Goal: Find specific page/section: Find specific page/section

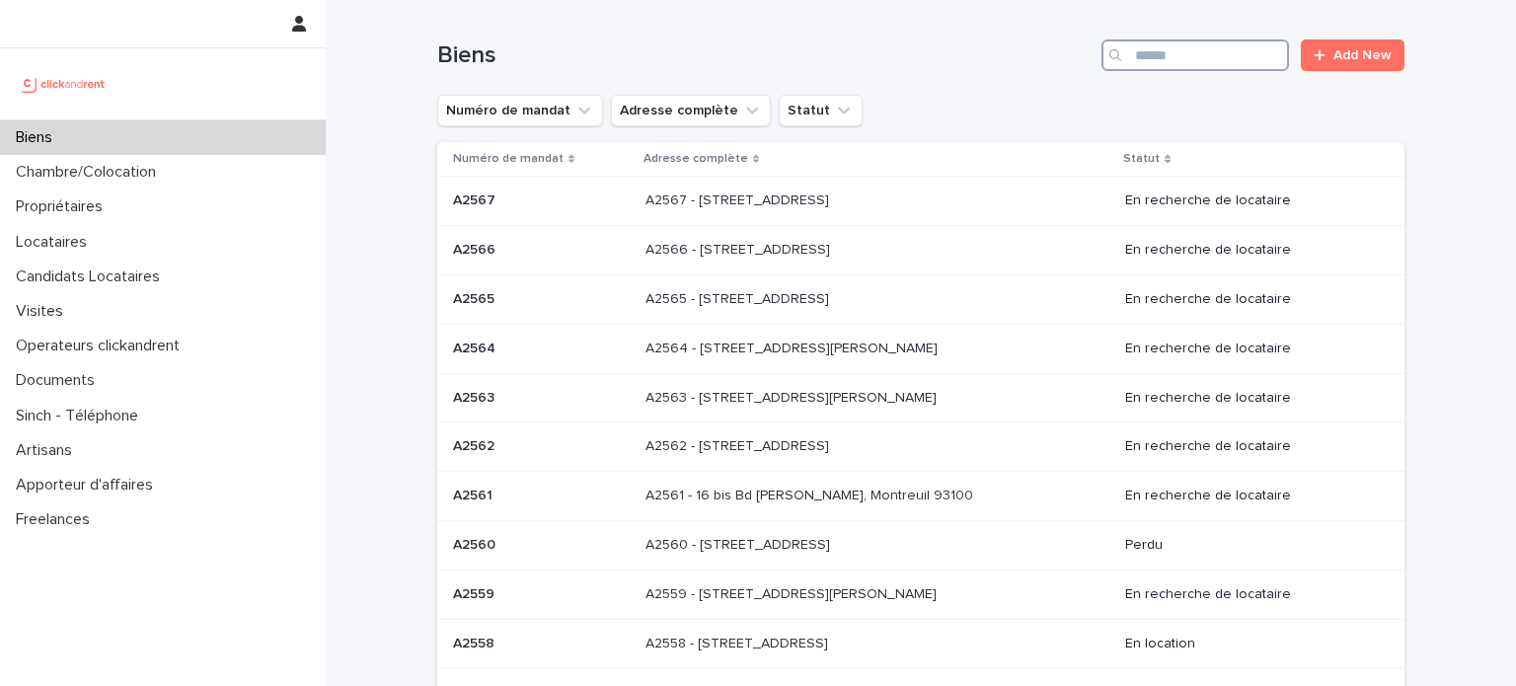
click at [1188, 54] on input "Search" at bounding box center [1196, 55] width 188 height 32
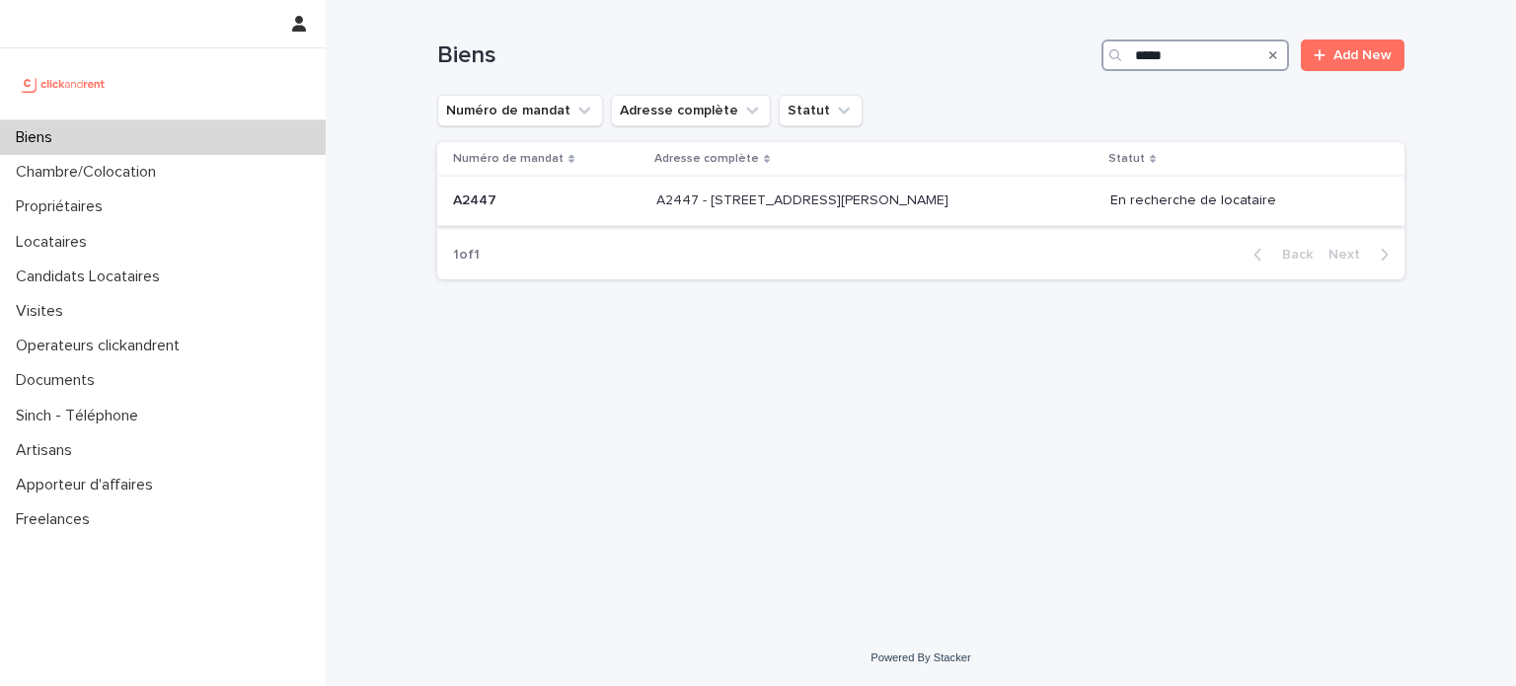
type input "*****"
click at [811, 199] on p "A2447 - 14 rue Jean Jacques Rousseau, Romainville 93230" at bounding box center [804, 199] width 296 height 21
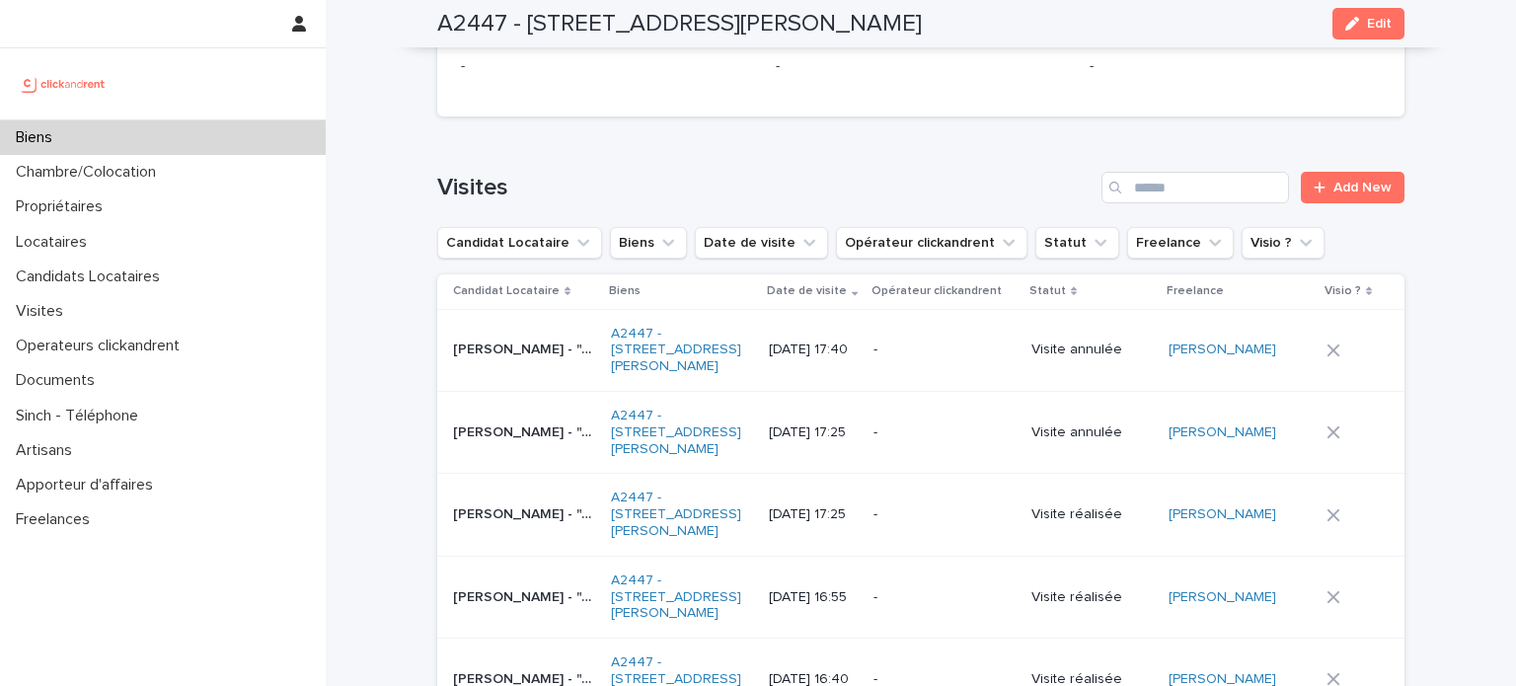
scroll to position [8128, 0]
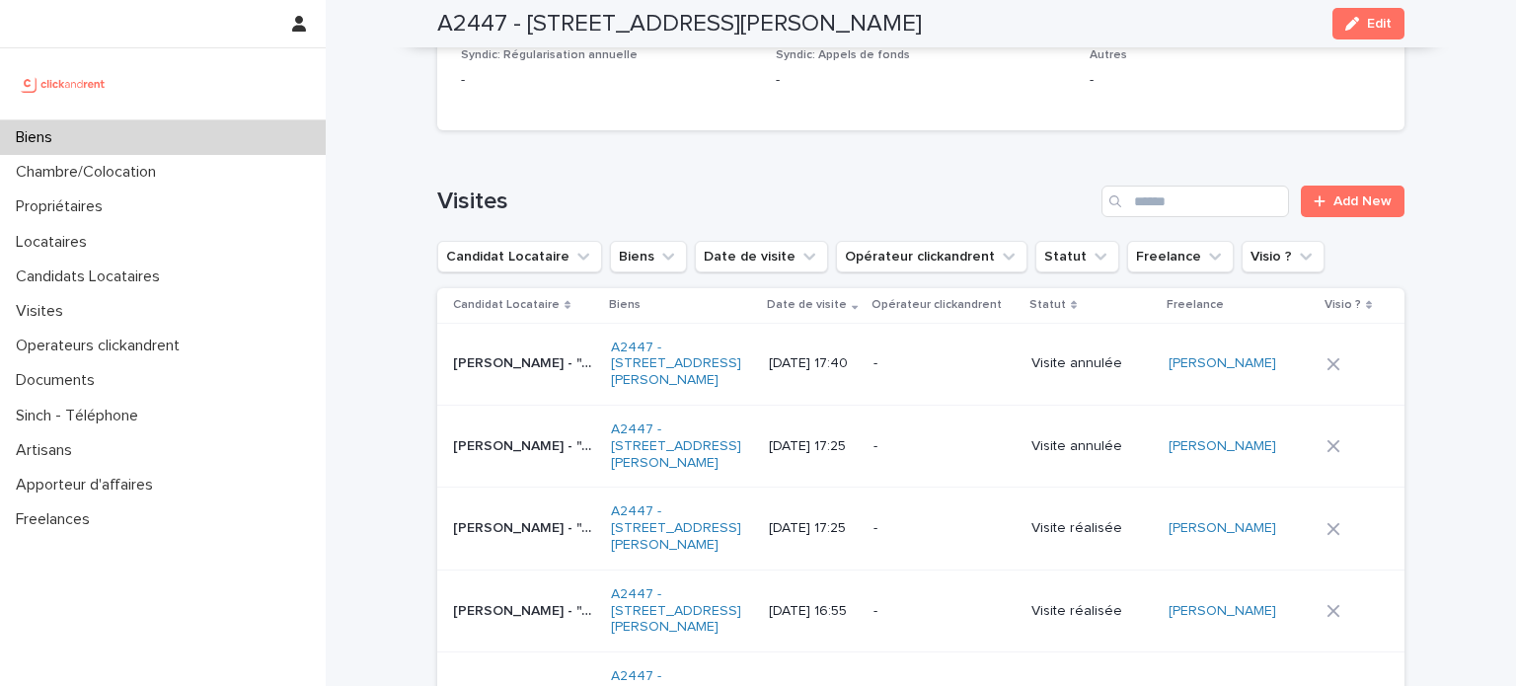
click at [442, 570] on td "Lindsey Amon - "A2447 - 14 rue Jean Jacques Rousseau, Romainville 93230" Lindse…" at bounding box center [520, 611] width 166 height 82
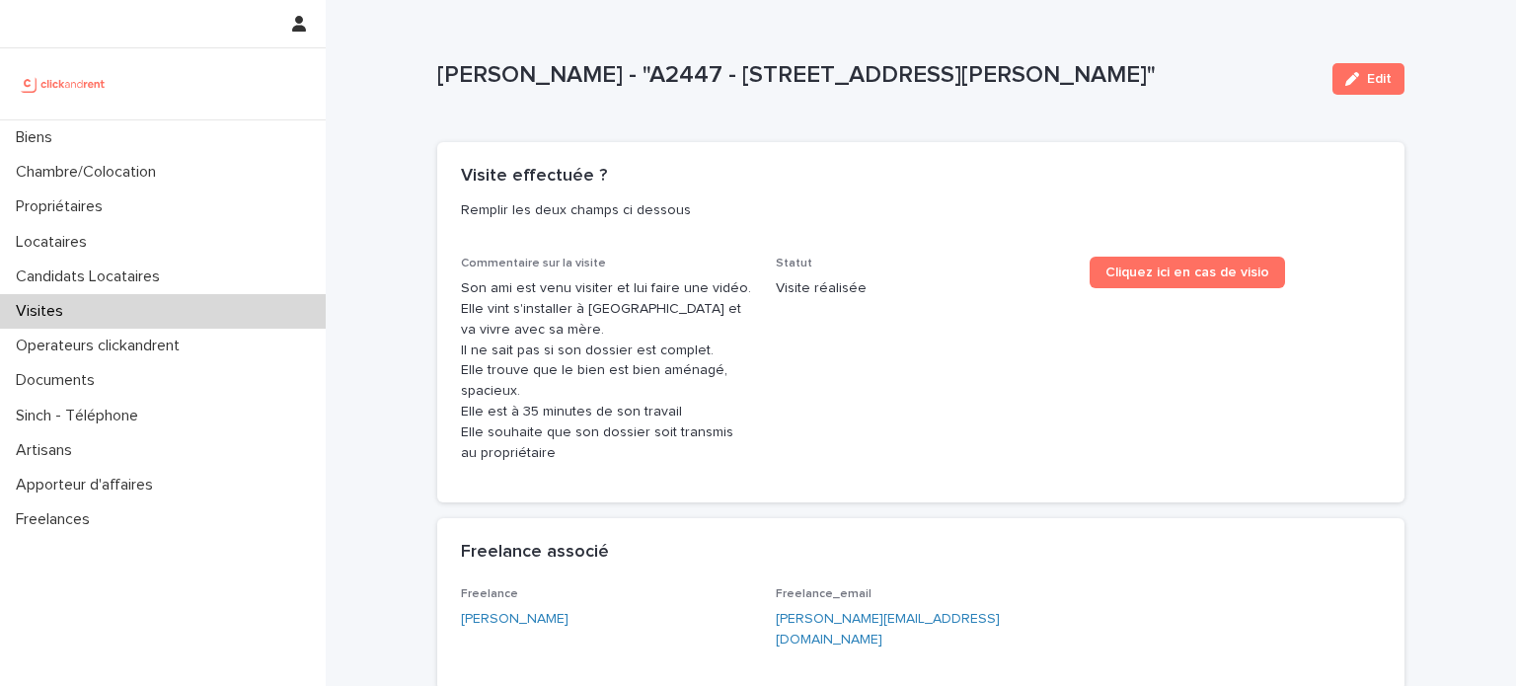
drag, startPoint x: 426, startPoint y: 73, endPoint x: 1234, endPoint y: 70, distance: 807.5
click at [1234, 70] on div "Loading... Saving… Loading... Saving… Lindsey Amon - "A2447 - 14 rue Jean Jacqu…" at bounding box center [920, 623] width 987 height 1246
copy p "Lindsey Amon - "A2447 - 14 rue Jean Jacques Rousseau, Romainville 93230"
click at [1062, 118] on div "Loading... Saving… Loading... Saving… Loading... Saving… Visite effectuée ? Rem…" at bounding box center [920, 657] width 967 height 1078
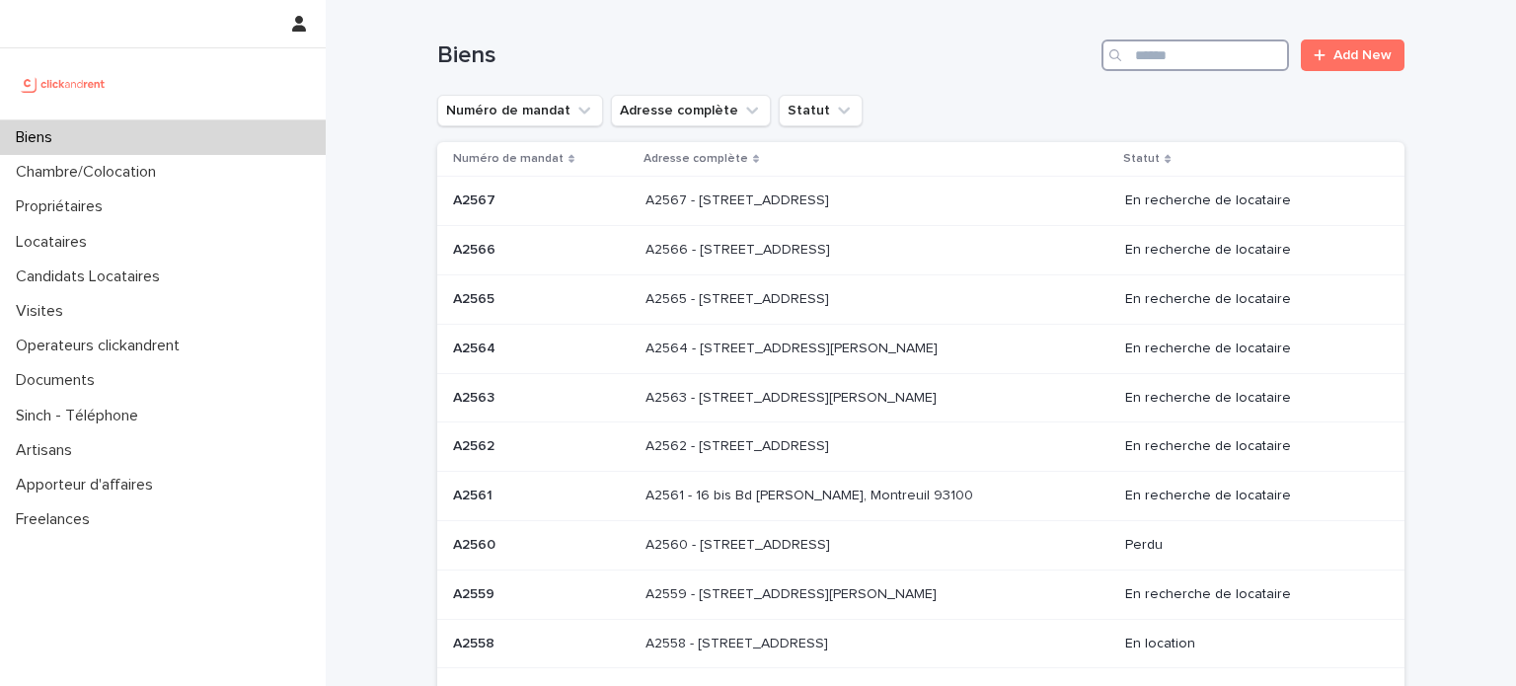
click at [1148, 49] on input "Search" at bounding box center [1196, 55] width 188 height 32
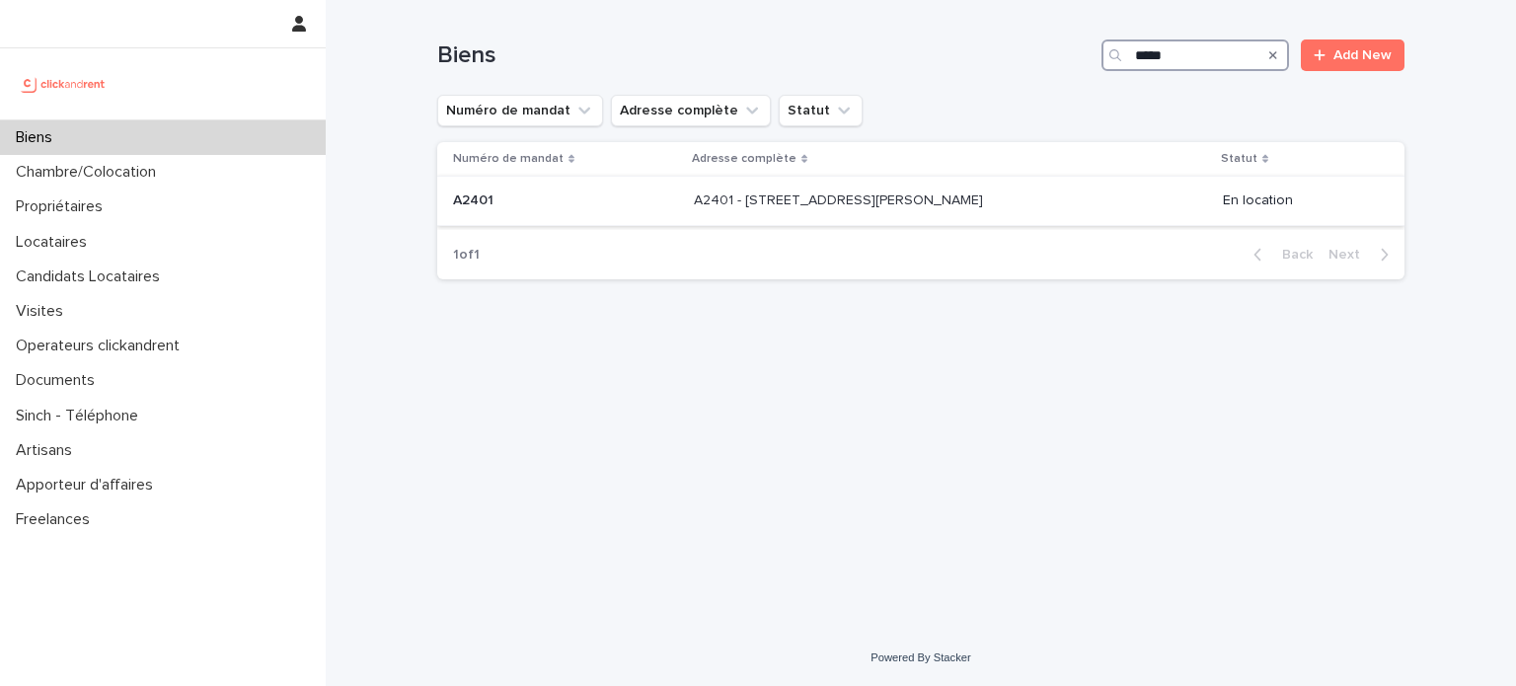
type input "*****"
click at [821, 215] on div "A2401 - [STREET_ADDRESS][PERSON_NAME] 94200 A2401 - [STREET_ADDRESS][PERSON_NAM…" at bounding box center [950, 201] width 513 height 33
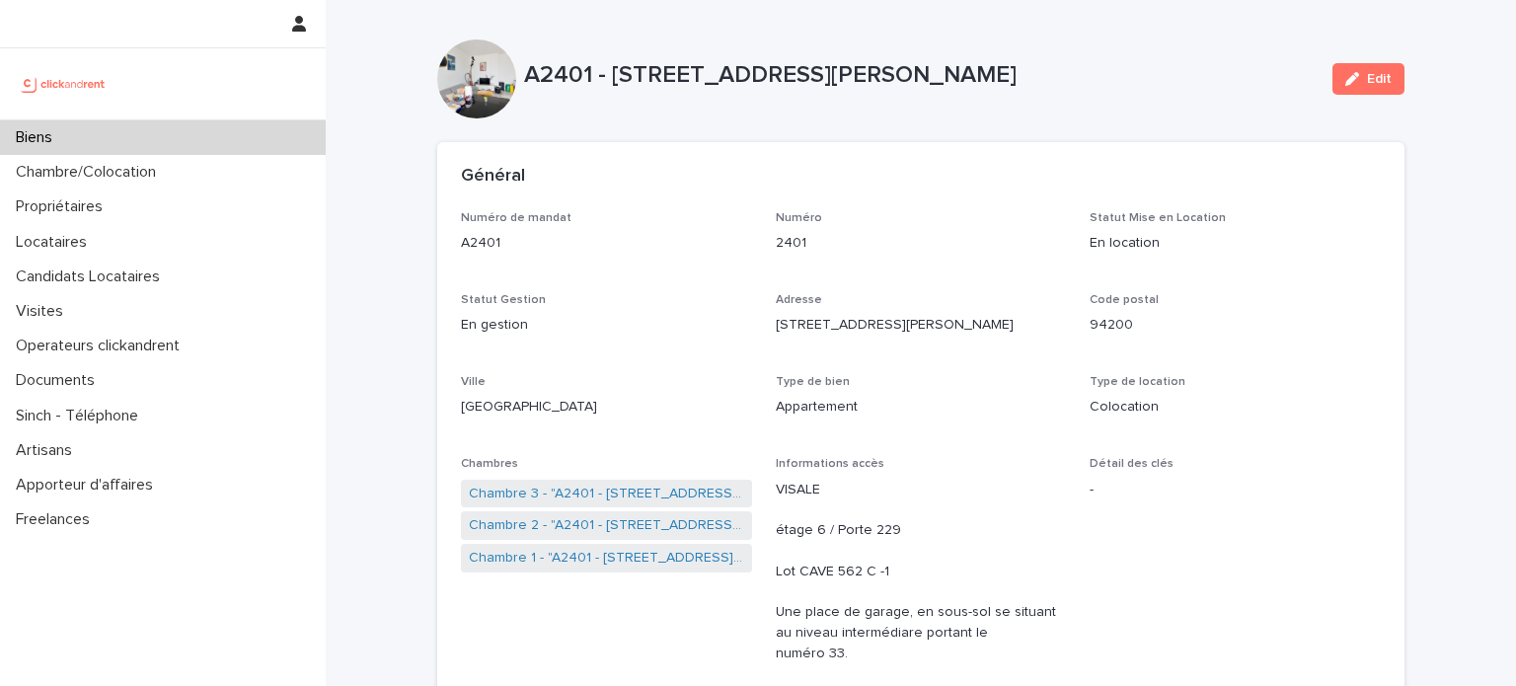
click at [46, 145] on p "Biens" at bounding box center [38, 137] width 60 height 19
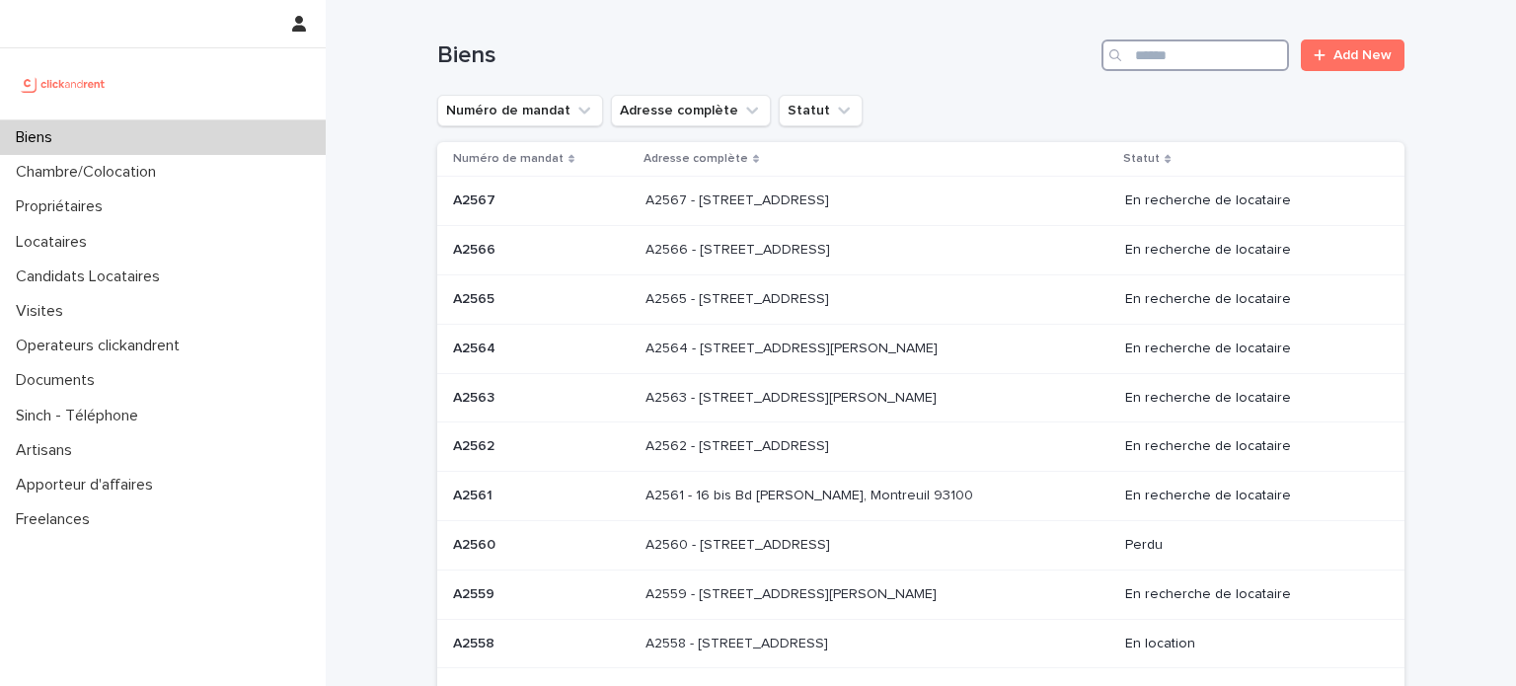
click at [1200, 54] on input "Search" at bounding box center [1196, 55] width 188 height 32
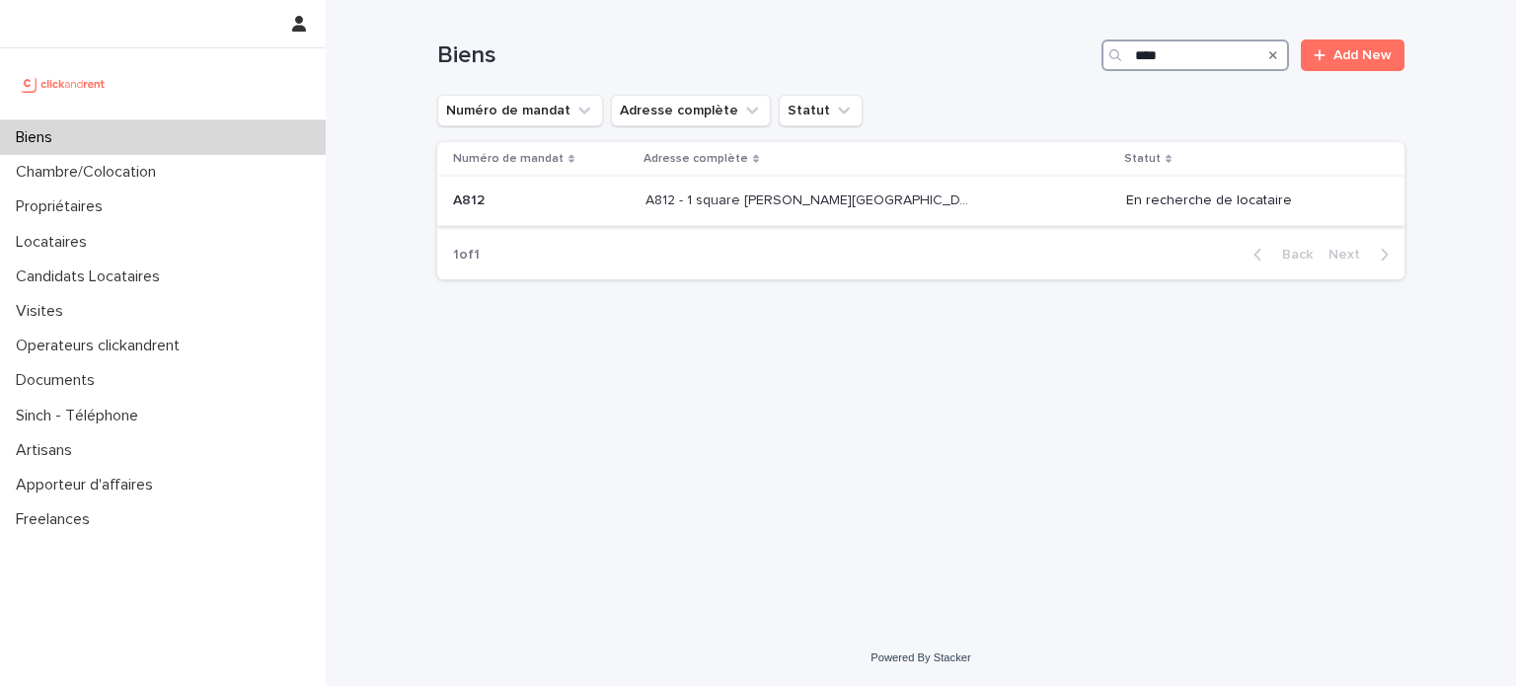
type input "****"
click at [749, 204] on p "A812 - 1 square [PERSON_NAME][GEOGRAPHIC_DATA], [GEOGRAPHIC_DATA]ecole 78210" at bounding box center [812, 199] width 333 height 21
